Goal: Feedback & Contribution: Submit feedback/report problem

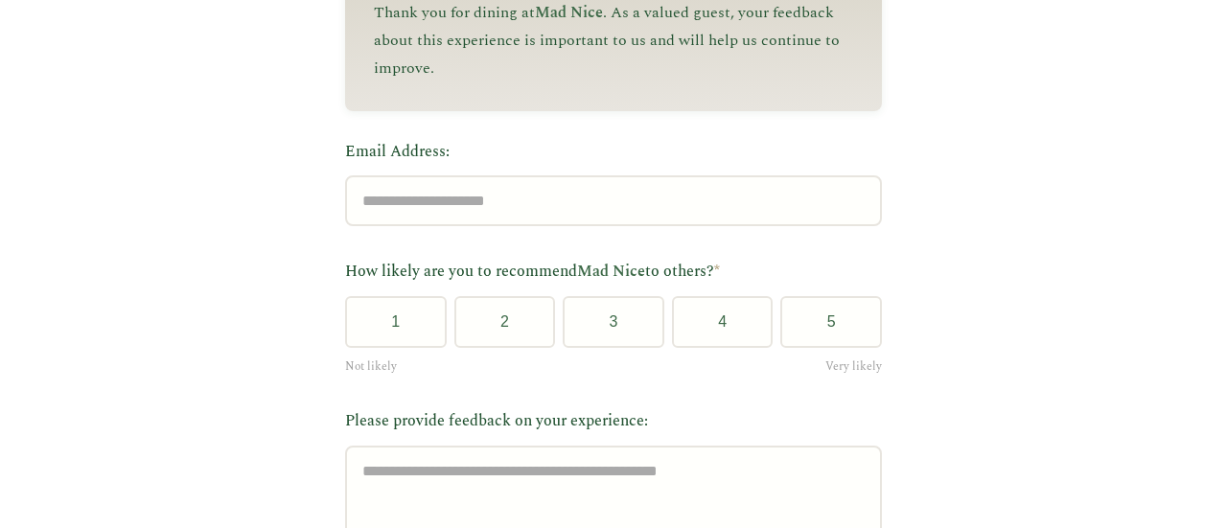
scroll to position [309, 0]
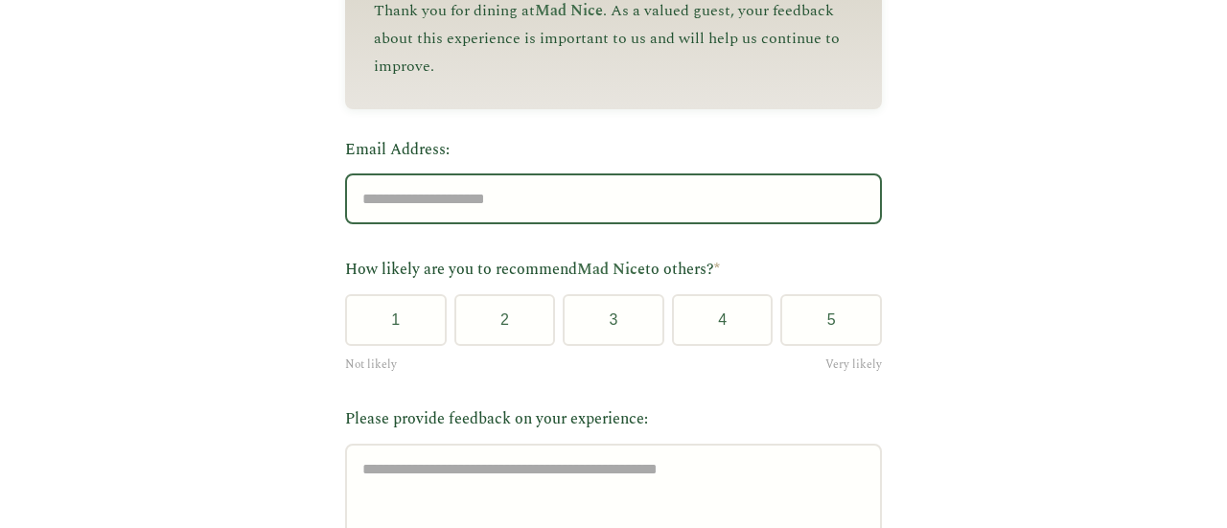
click at [728, 218] on input "Email Address:" at bounding box center [613, 199] width 537 height 51
type input "**********"
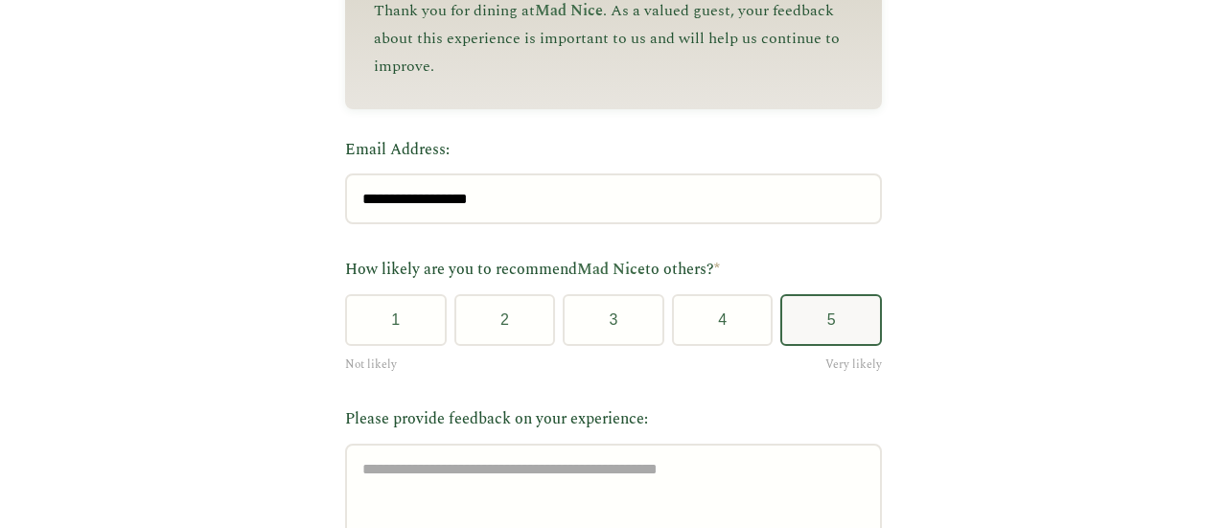
click at [842, 334] on button "5" at bounding box center [831, 320] width 102 height 52
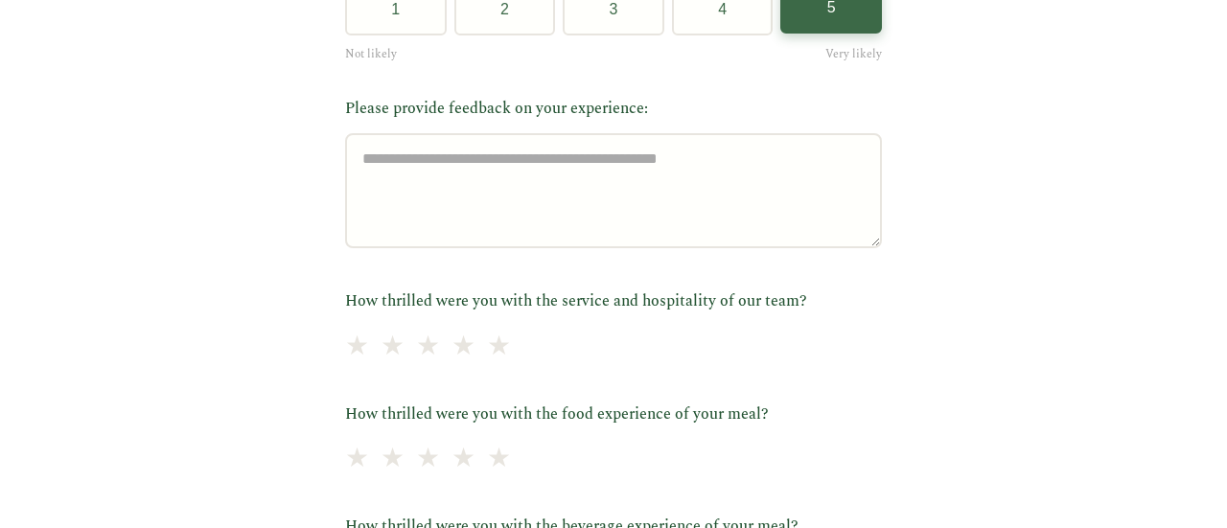
scroll to position [621, 0]
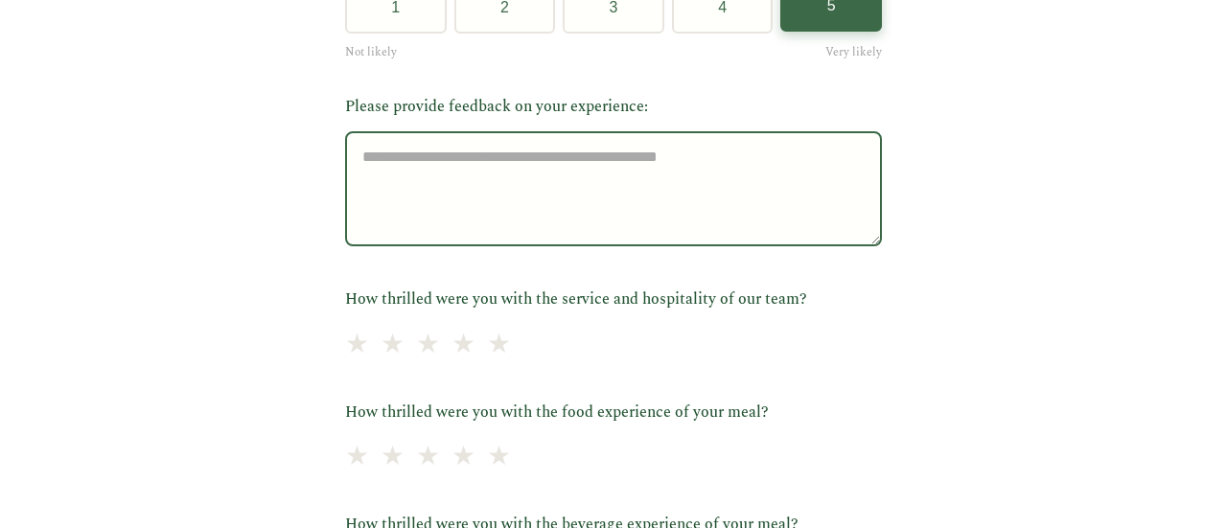
click at [759, 193] on textarea "Please provide feedback on your experience:" at bounding box center [613, 188] width 537 height 115
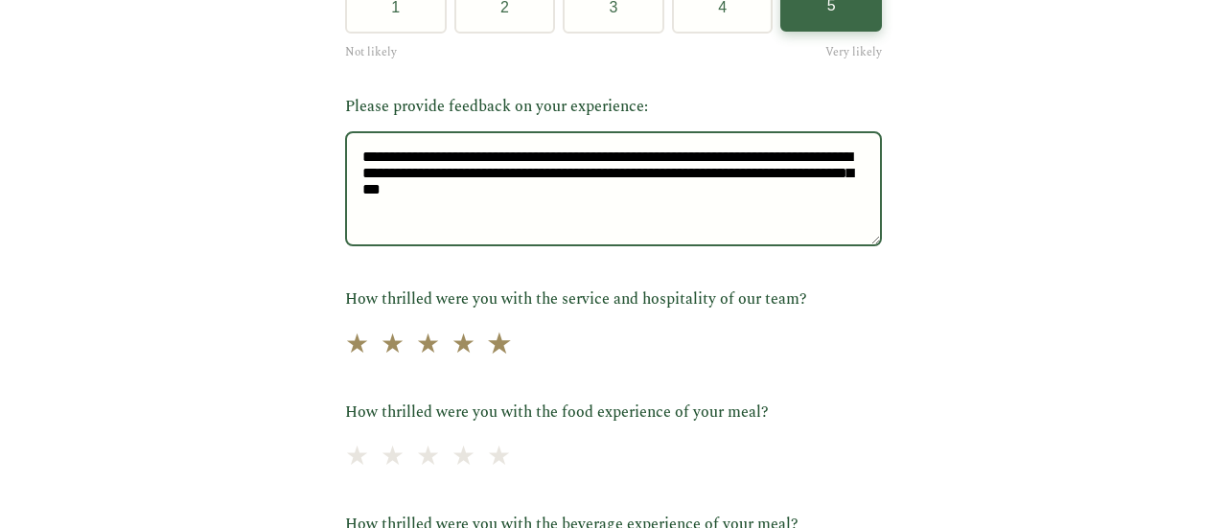
type textarea "**********"
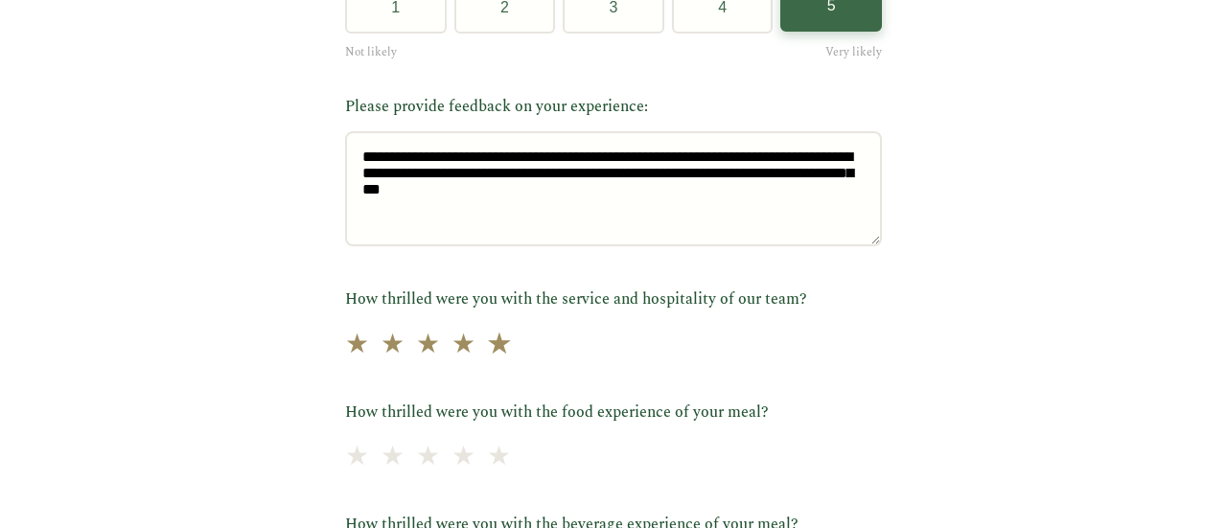
click at [486, 348] on span "★" at bounding box center [499, 344] width 27 height 47
click at [486, 467] on span "★" at bounding box center [499, 457] width 27 height 47
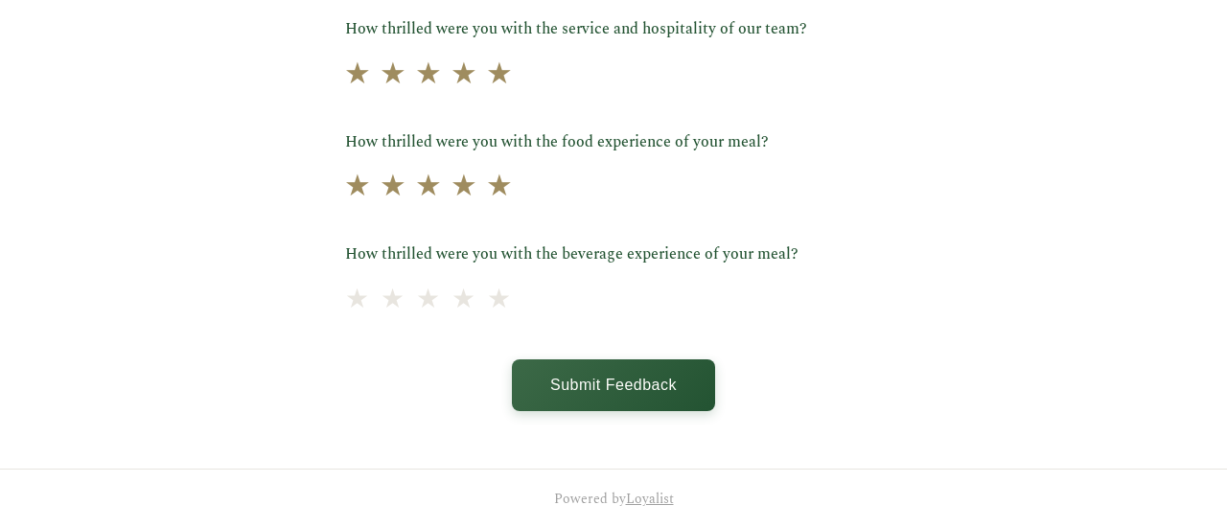
scroll to position [913, 0]
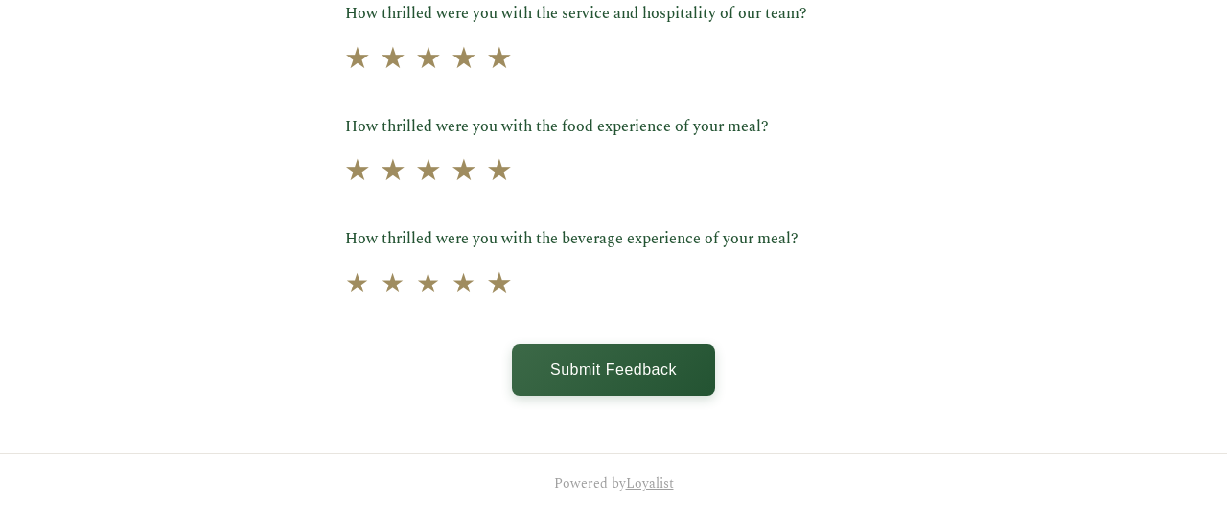
click at [487, 279] on span "★" at bounding box center [499, 284] width 27 height 47
click at [569, 363] on button "Submit Feedback" at bounding box center [613, 368] width 203 height 52
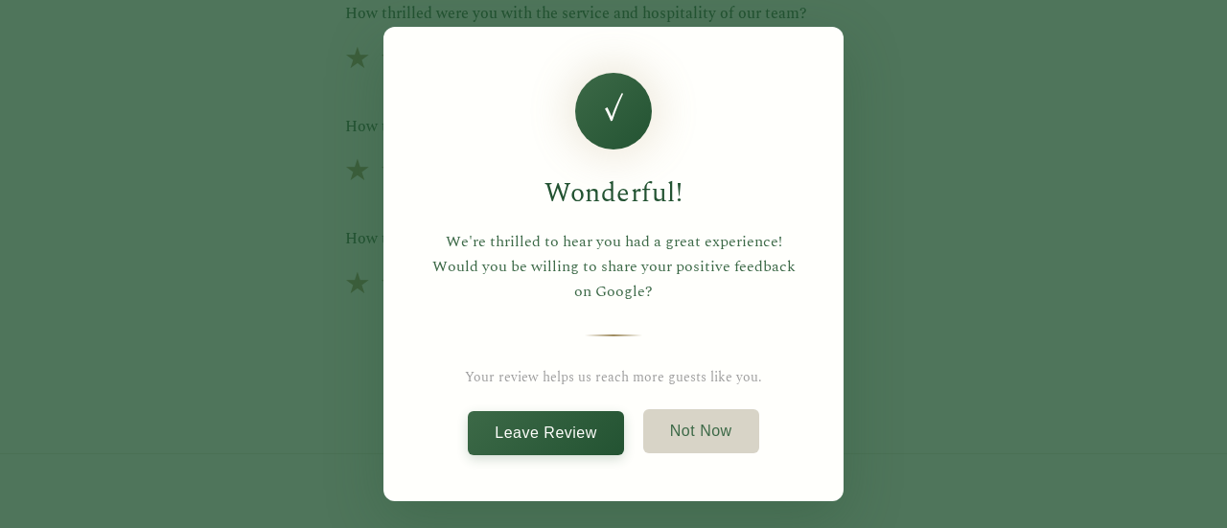
click at [699, 436] on button "Not Now" at bounding box center [701, 431] width 116 height 44
